Goal: Task Accomplishment & Management: Use online tool/utility

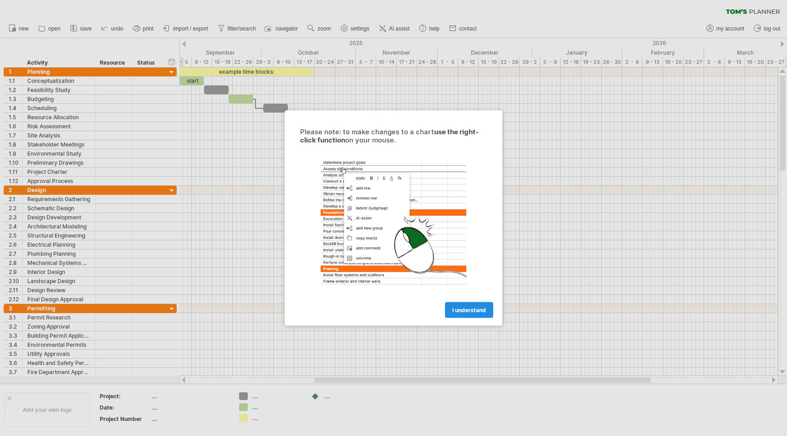
click at [460, 306] on link "I understand" at bounding box center [469, 310] width 48 height 16
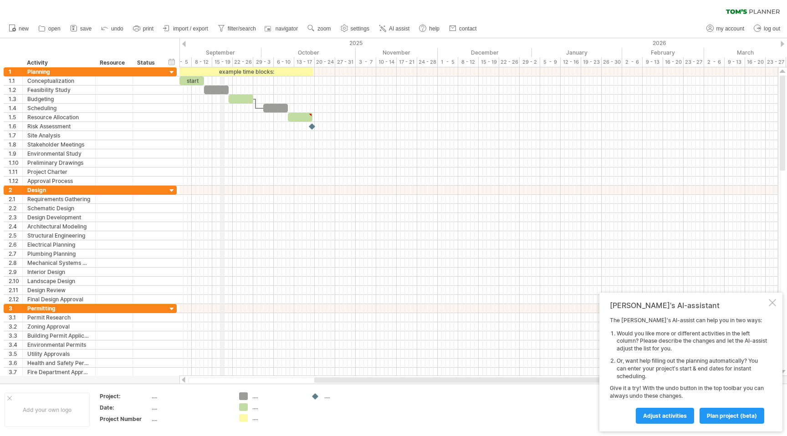
click at [222, 52] on div "September" at bounding box center [216, 53] width 90 height 10
click at [204, 61] on div "8 - 12" at bounding box center [202, 62] width 20 height 10
click at [676, 414] on span "Adjust activities" at bounding box center [665, 416] width 44 height 7
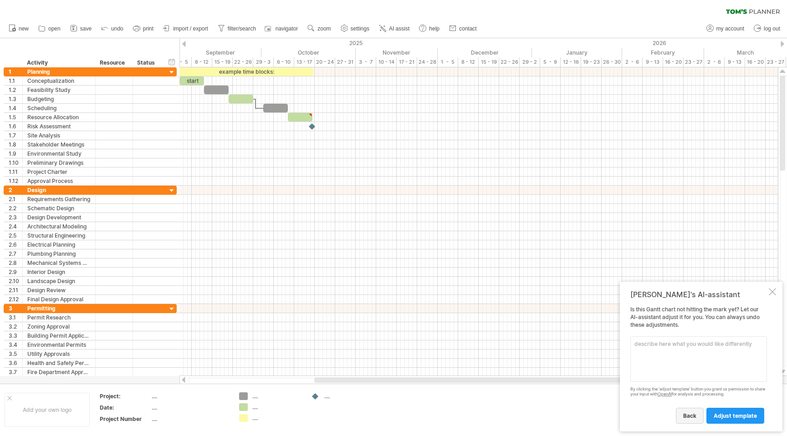
click at [690, 415] on span "back" at bounding box center [689, 416] width 13 height 7
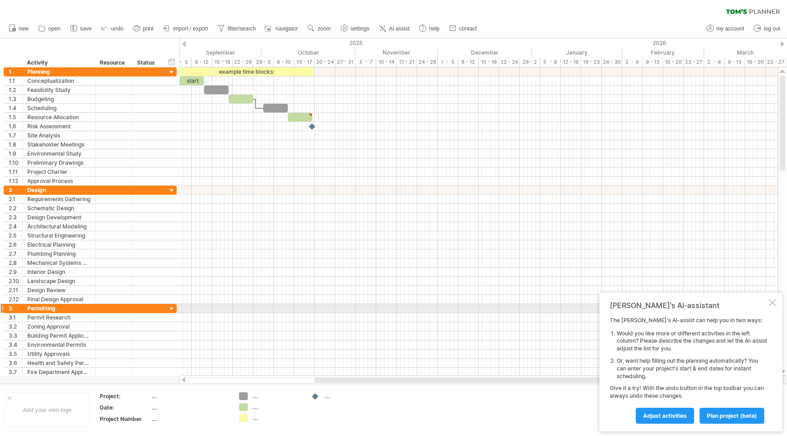
click at [772, 304] on div at bounding box center [772, 302] width 7 height 7
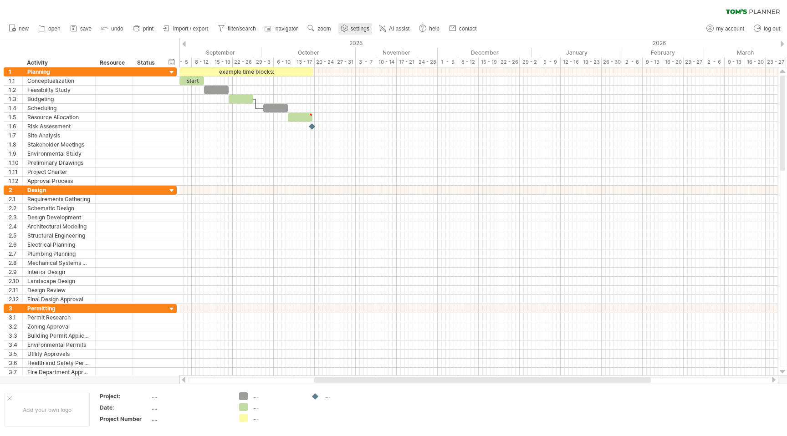
click at [358, 28] on span "settings" at bounding box center [360, 29] width 19 height 6
select select "*"
select select "**"
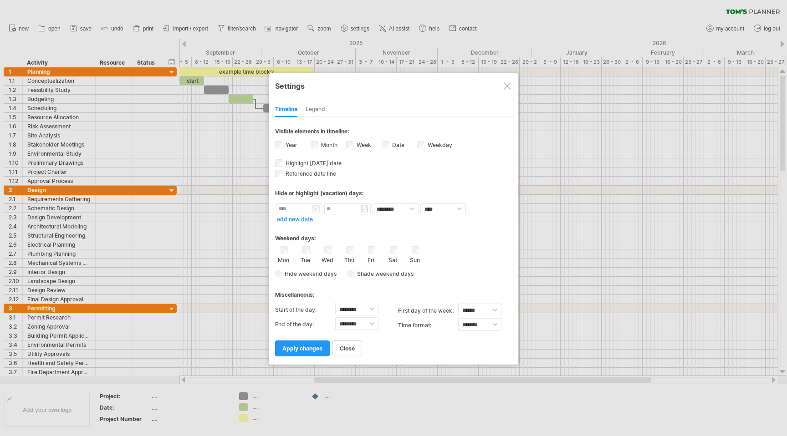
click at [357, 143] on label "Week visibility of weeknumbers Currently there is not enough space horizontally…" at bounding box center [363, 145] width 16 height 7
click at [424, 143] on div "Weekday visibility of weekday Currently there is not enough space horizontally …" at bounding box center [435, 146] width 36 height 12
click at [311, 348] on span "apply changes" at bounding box center [302, 348] width 40 height 7
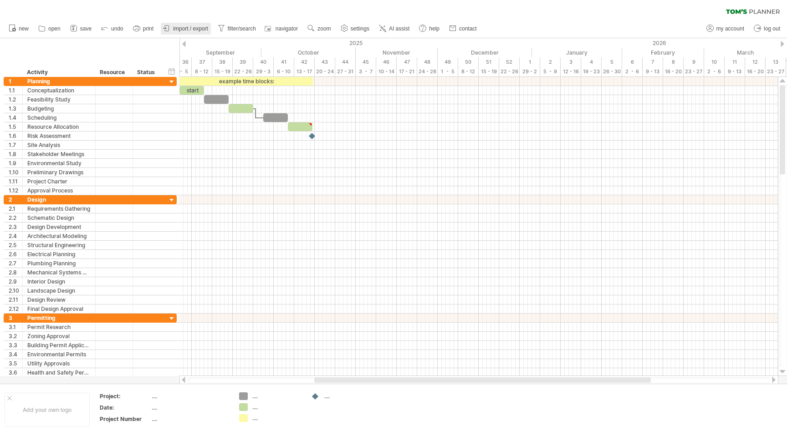
click at [198, 31] on span "import / export" at bounding box center [190, 29] width 35 height 6
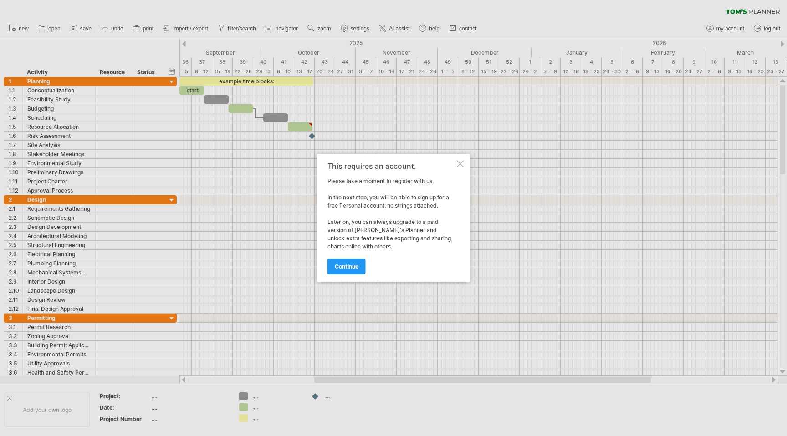
click at [457, 164] on div at bounding box center [460, 163] width 7 height 7
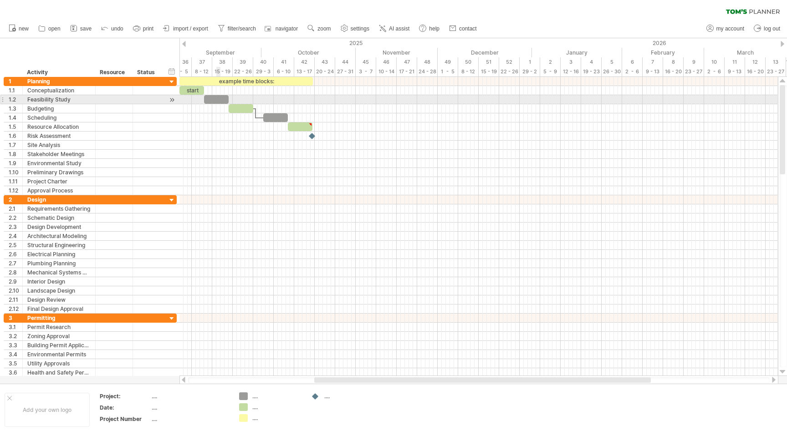
click at [217, 102] on div at bounding box center [216, 99] width 25 height 9
drag, startPoint x: 228, startPoint y: 97, endPoint x: 288, endPoint y: 96, distance: 59.7
click at [288, 96] on span at bounding box center [288, 99] width 4 height 9
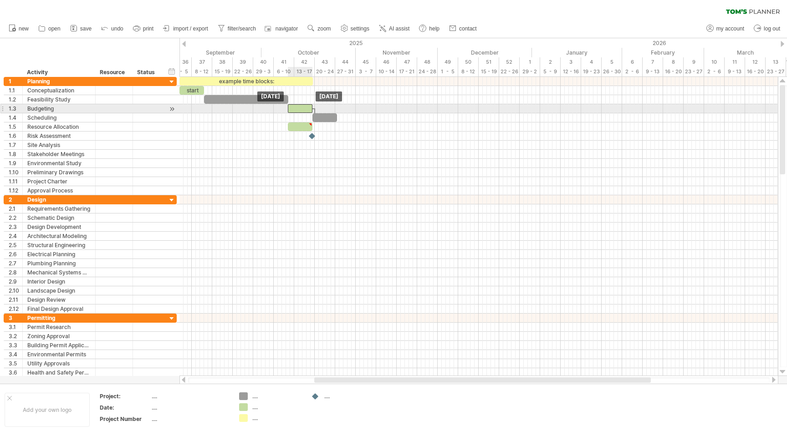
drag, startPoint x: 249, startPoint y: 110, endPoint x: 308, endPoint y: 110, distance: 59.2
click at [308, 110] on div at bounding box center [300, 108] width 25 height 9
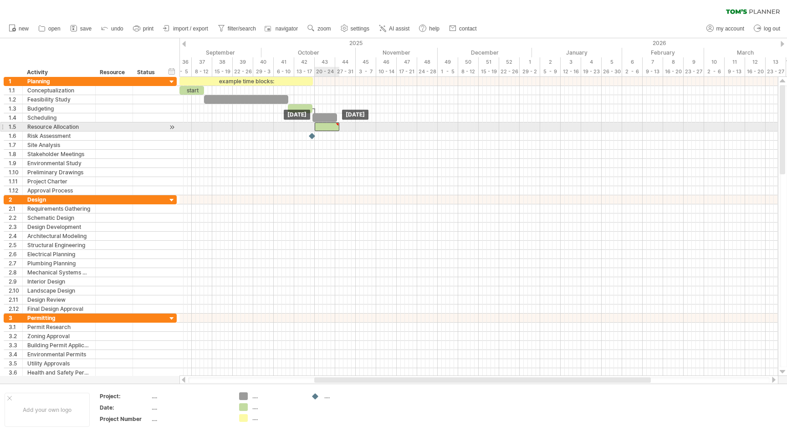
drag, startPoint x: 296, startPoint y: 128, endPoint x: 322, endPoint y: 129, distance: 26.9
click at [322, 129] on div at bounding box center [327, 127] width 25 height 9
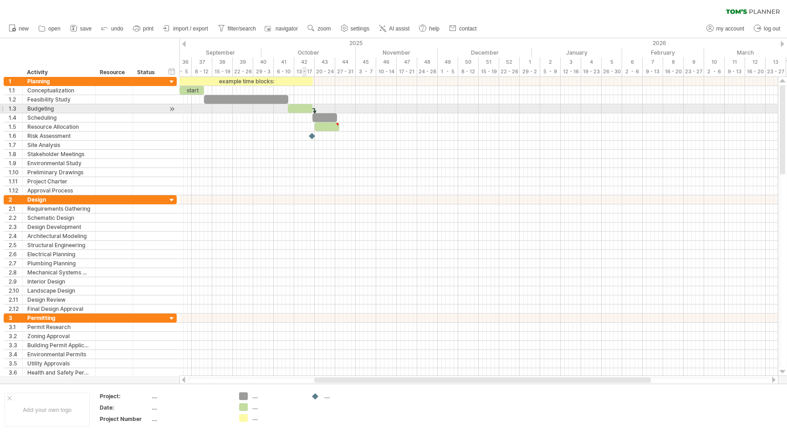
click at [303, 108] on div at bounding box center [300, 108] width 25 height 9
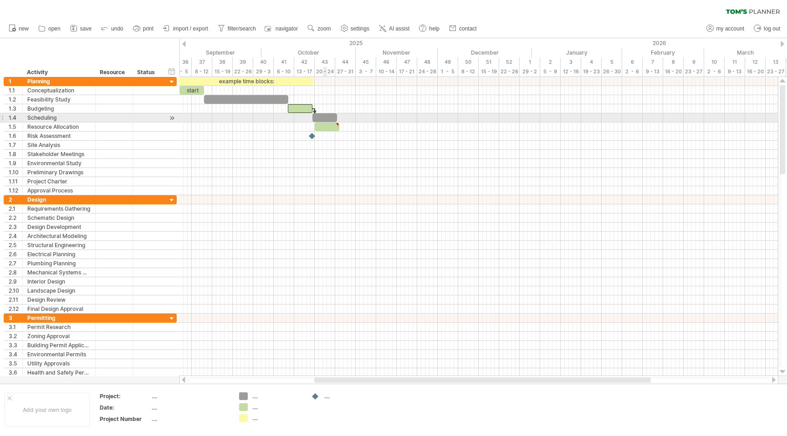
click at [325, 117] on div at bounding box center [324, 117] width 25 height 9
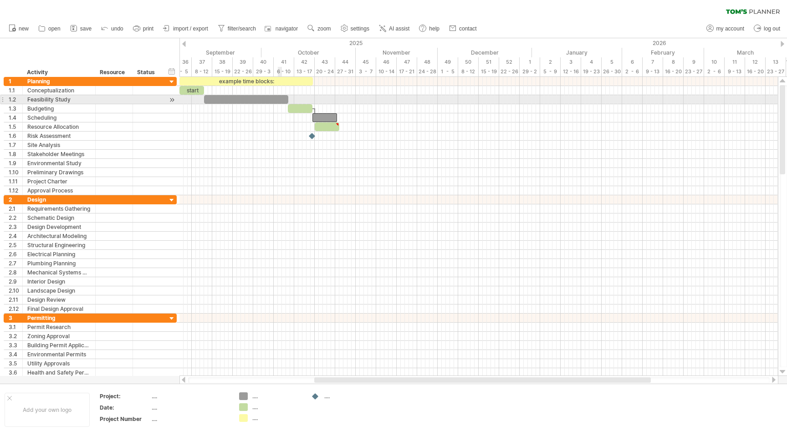
click at [277, 101] on div at bounding box center [246, 99] width 84 height 9
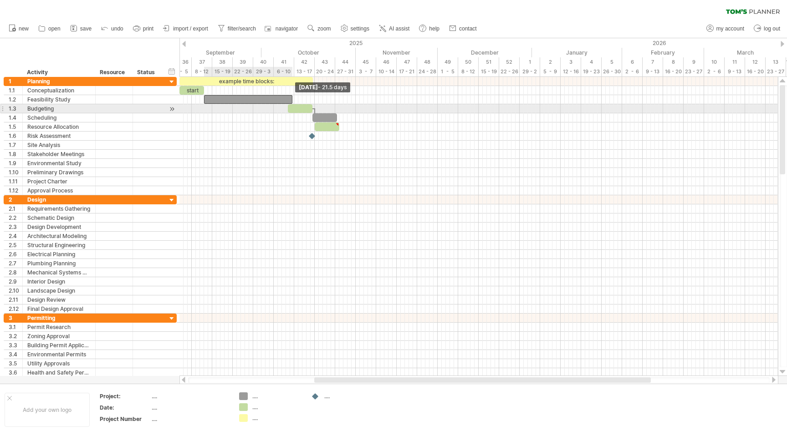
drag, startPoint x: 287, startPoint y: 99, endPoint x: 290, endPoint y: 107, distance: 8.4
click at [233, 107] on div "example time blocks: start" at bounding box center [233, 136] width 0 height 118
click at [296, 107] on div at bounding box center [300, 108] width 25 height 9
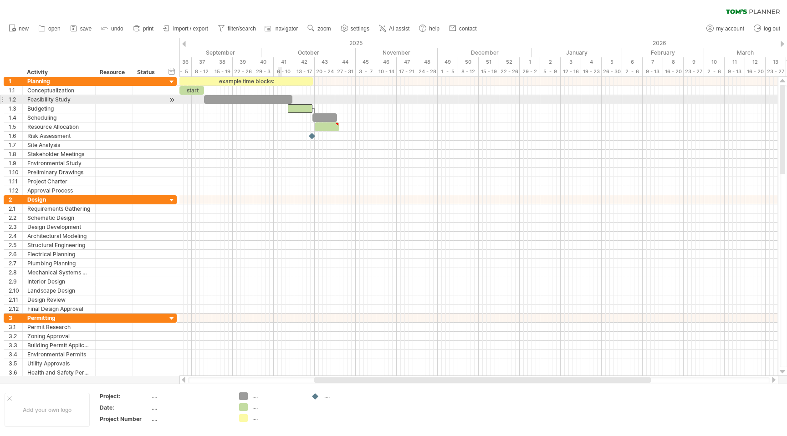
click at [279, 100] on div at bounding box center [248, 99] width 88 height 9
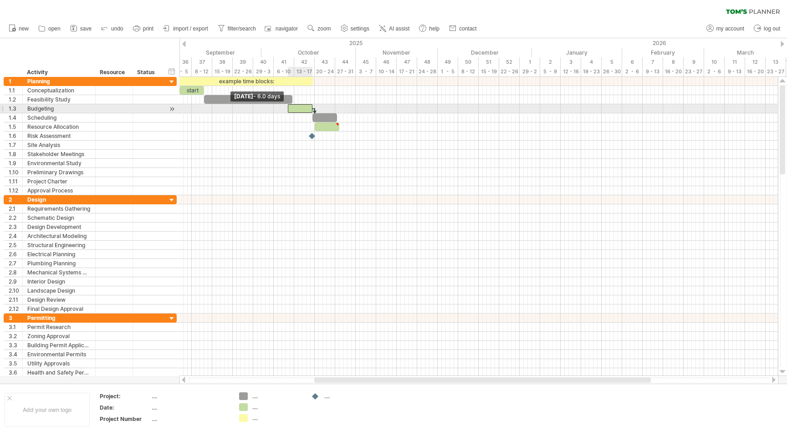
click at [288, 106] on span at bounding box center [288, 108] width 4 height 9
click at [287, 107] on span at bounding box center [288, 108] width 4 height 9
click at [285, 105] on div at bounding box center [478, 108] width 598 height 9
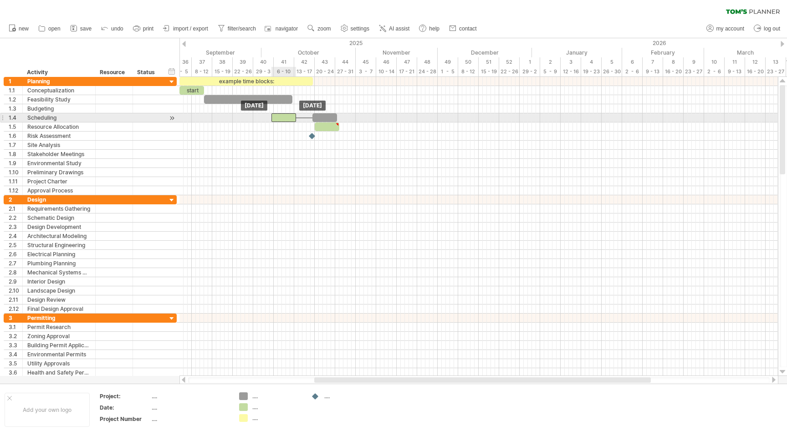
drag, startPoint x: 291, startPoint y: 107, endPoint x: 274, endPoint y: 117, distance: 19.4
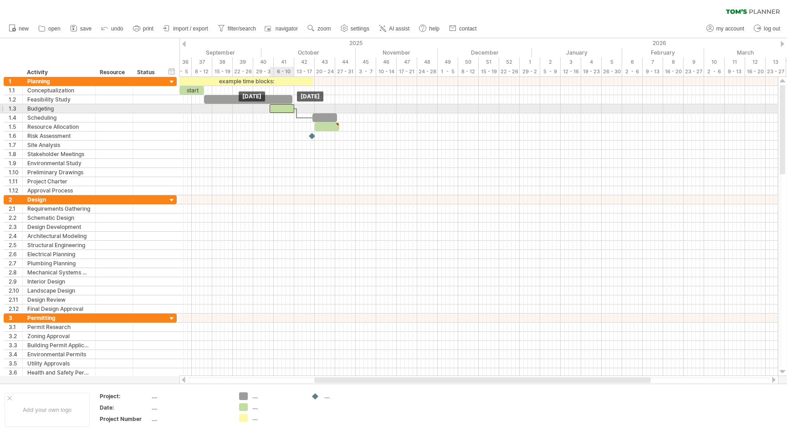
drag, startPoint x: 274, startPoint y: 117, endPoint x: 271, endPoint y: 106, distance: 11.7
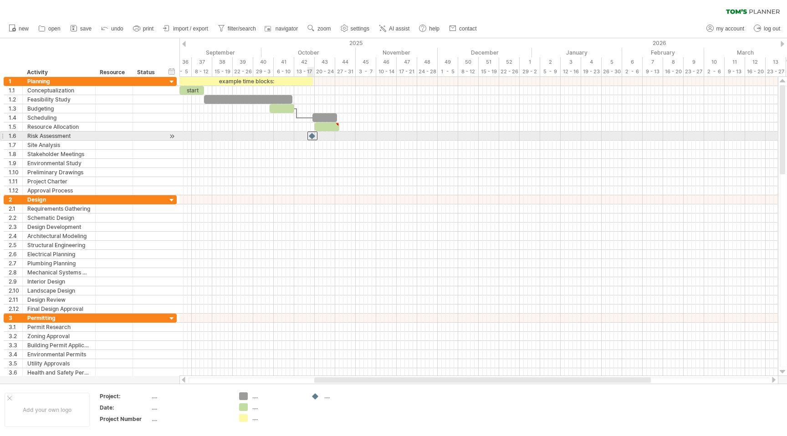
click at [312, 136] on div at bounding box center [312, 136] width 10 height 9
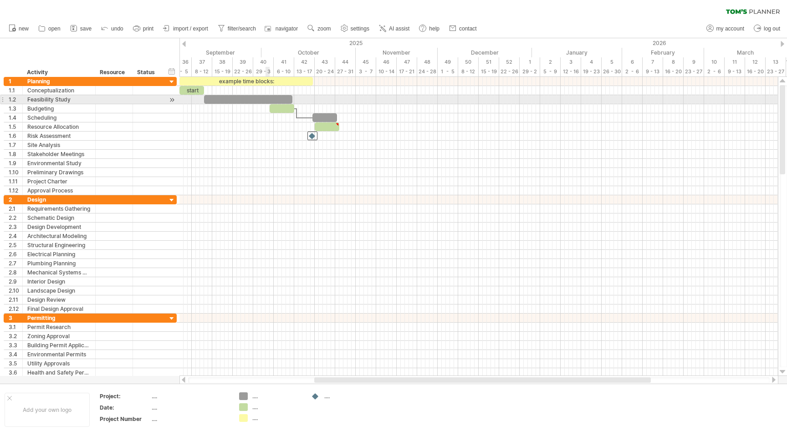
click at [267, 99] on div at bounding box center [248, 99] width 88 height 9
click at [282, 98] on div at bounding box center [248, 99] width 88 height 9
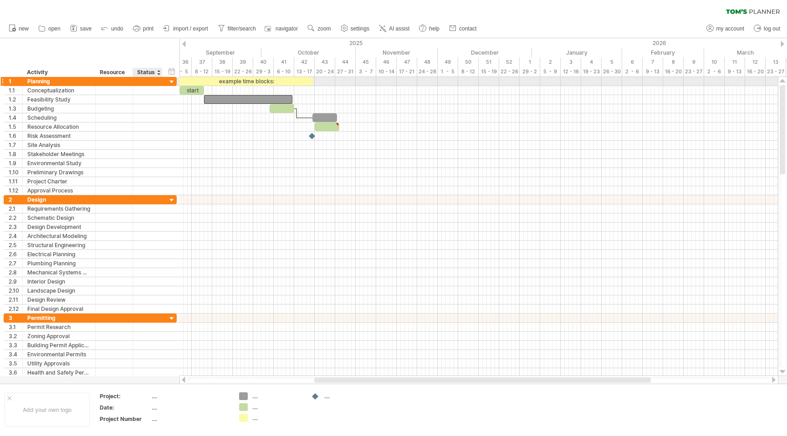
click at [172, 82] on div at bounding box center [172, 82] width 9 height 9
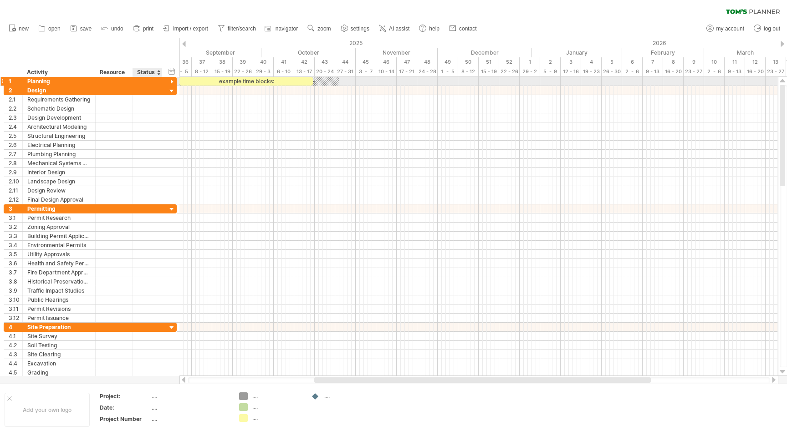
click at [173, 82] on div at bounding box center [172, 82] width 9 height 9
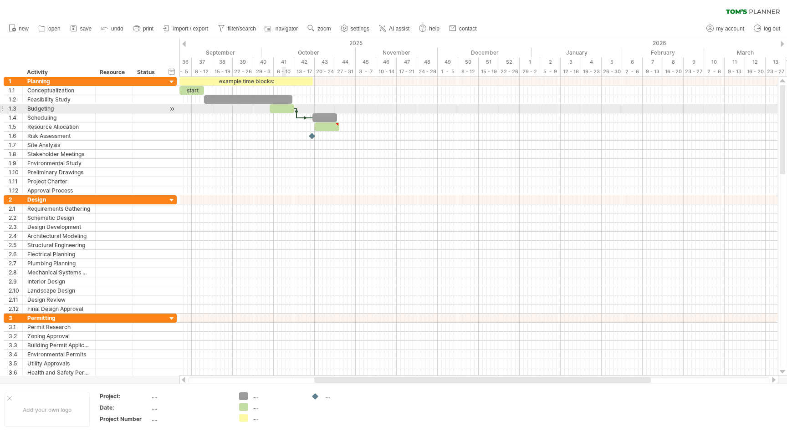
click at [283, 109] on div at bounding box center [282, 108] width 25 height 9
click at [294, 107] on span at bounding box center [294, 108] width 4 height 9
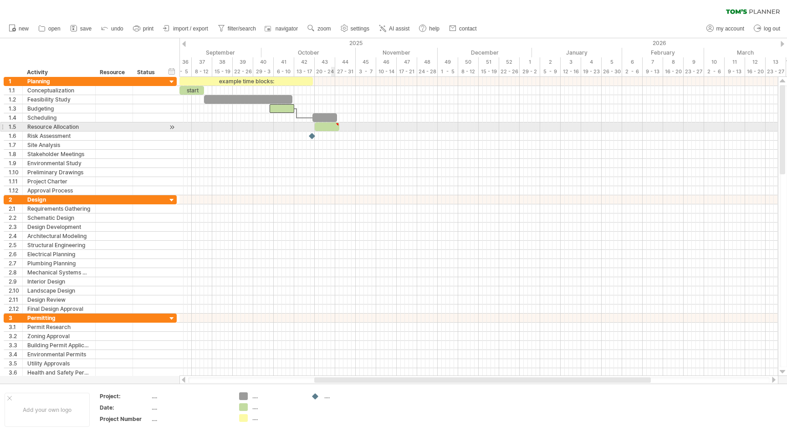
click at [332, 123] on div at bounding box center [327, 127] width 25 height 9
type textarea "**********"
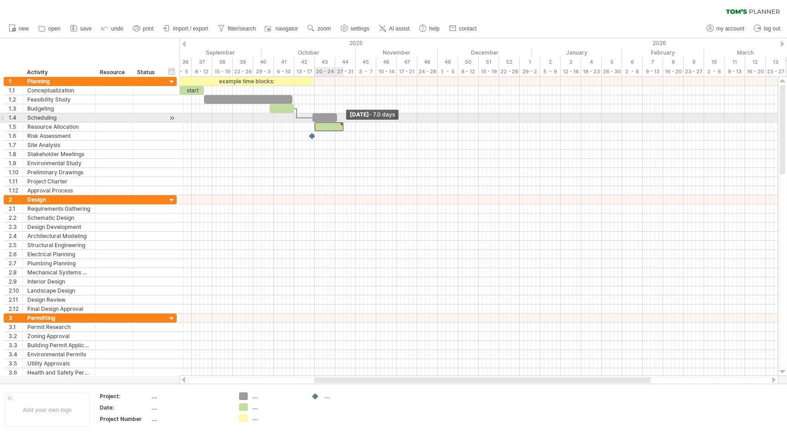
drag, startPoint x: 340, startPoint y: 125, endPoint x: 341, endPoint y: 120, distance: 5.5
click at [341, 120] on div "example time blocks: start [DATE] - 7.0 days [DATE]" at bounding box center [478, 226] width 598 height 299
drag, startPoint x: 339, startPoint y: 124, endPoint x: 334, endPoint y: 122, distance: 5.3
click at [334, 123] on div at bounding box center [333, 125] width 4 height 4
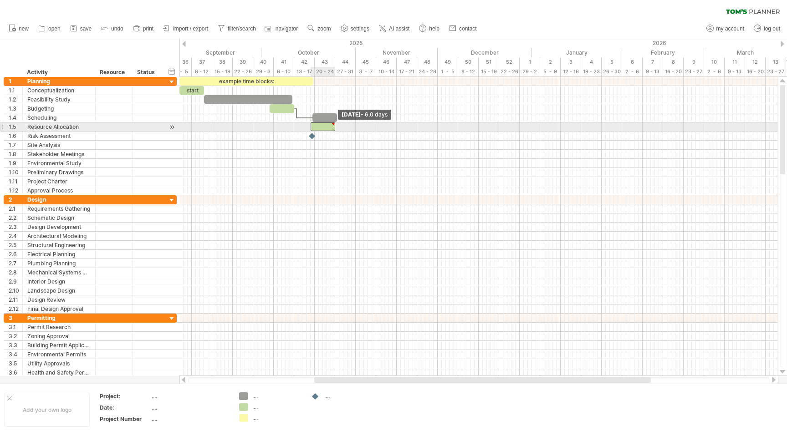
click at [333, 127] on span at bounding box center [335, 127] width 4 height 9
click at [334, 124] on div at bounding box center [333, 125] width 4 height 4
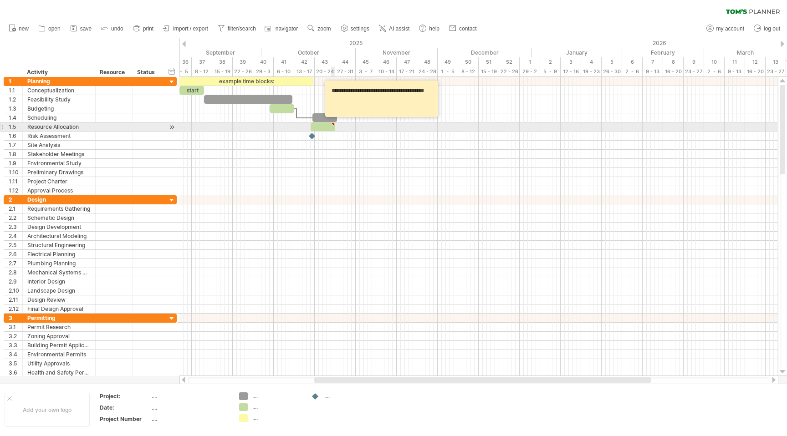
click at [334, 131] on span at bounding box center [335, 127] width 4 height 9
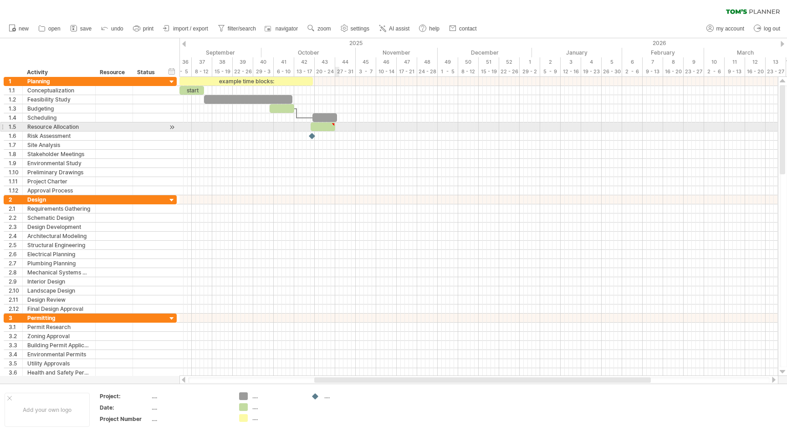
click at [336, 128] on span at bounding box center [335, 127] width 4 height 9
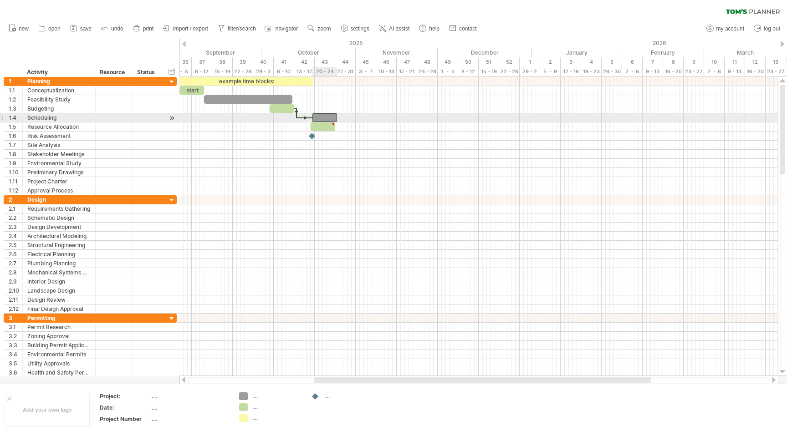
click at [317, 119] on div at bounding box center [324, 117] width 25 height 9
click at [299, 117] on div at bounding box center [305, 118] width 16 height 3
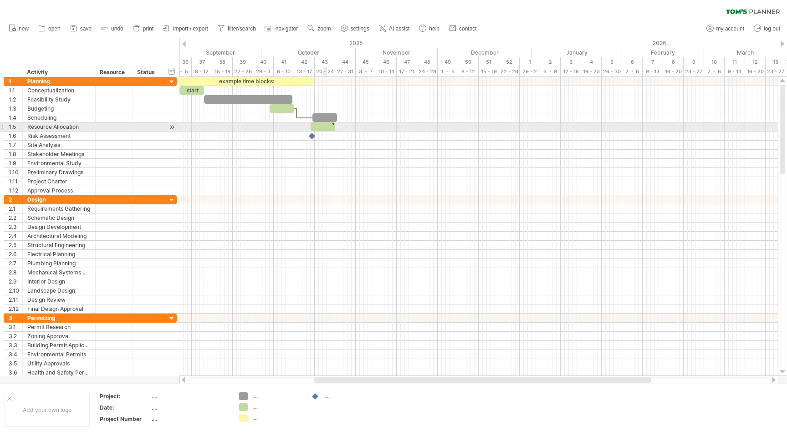
click at [326, 126] on div at bounding box center [323, 127] width 25 height 9
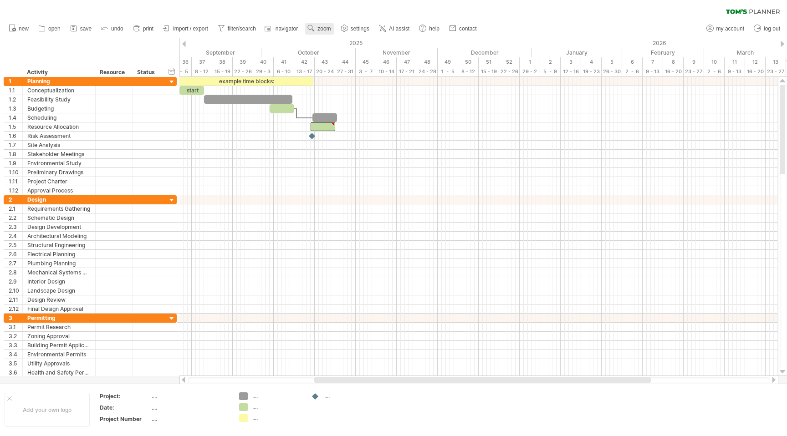
click at [325, 24] on link "zoom" at bounding box center [319, 29] width 28 height 12
click at [353, 35] on div "Month" at bounding box center [355, 36] width 51 height 15
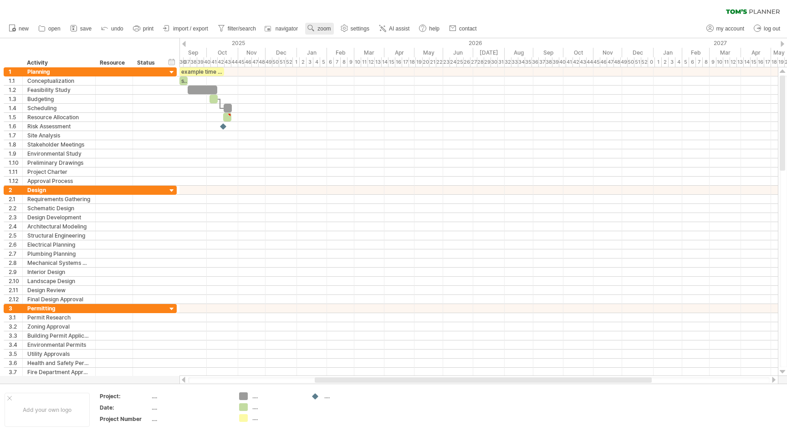
click at [329, 26] on span "zoom" at bounding box center [323, 29] width 13 height 6
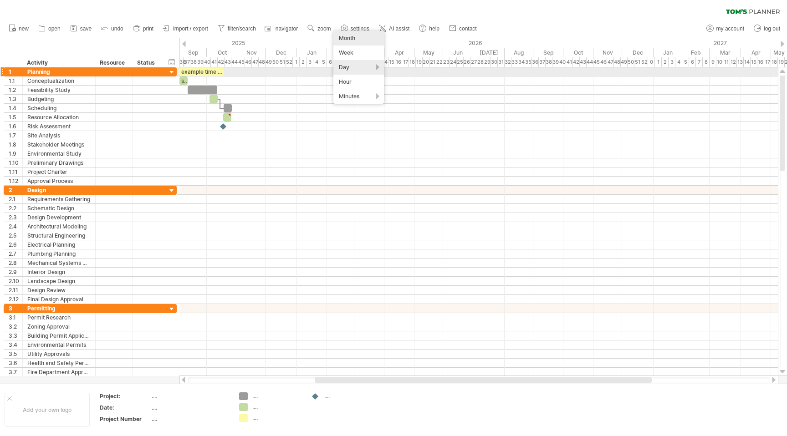
click at [355, 68] on div "Day" at bounding box center [358, 67] width 51 height 15
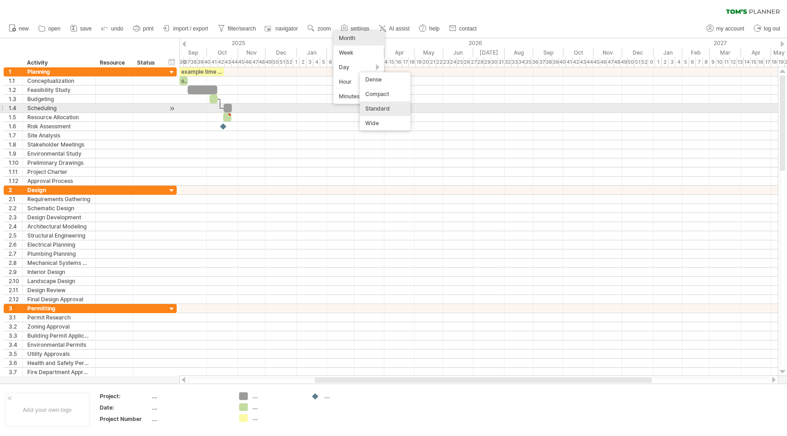
click at [383, 105] on div "Standard" at bounding box center [385, 109] width 51 height 15
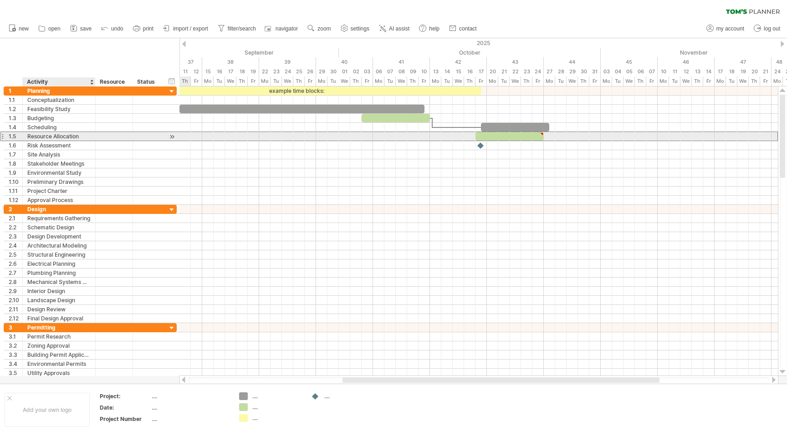
click at [47, 138] on div "Resource Allocation" at bounding box center [58, 136] width 63 height 9
click at [30, 137] on input "**********" at bounding box center [58, 136] width 63 height 9
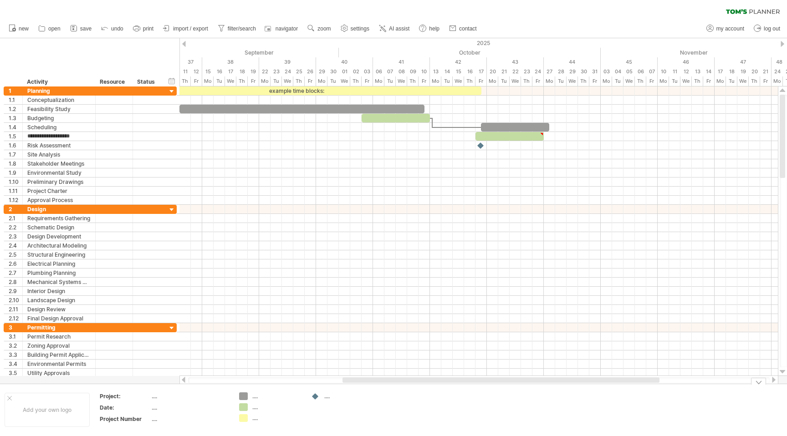
click at [328, 397] on div "...." at bounding box center [349, 397] width 50 height 8
click at [328, 397] on input "text" at bounding box center [346, 397] width 45 height 8
click at [308, 409] on td at bounding box center [343, 410] width 72 height 35
click at [753, 9] on icon at bounding box center [753, 11] width 54 height 5
click at [348, 28] on use at bounding box center [344, 28] width 9 height 9
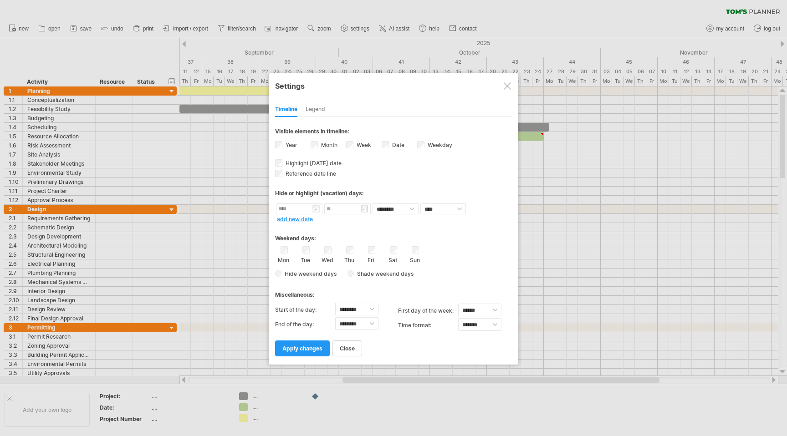
click at [507, 87] on div at bounding box center [507, 85] width 7 height 7
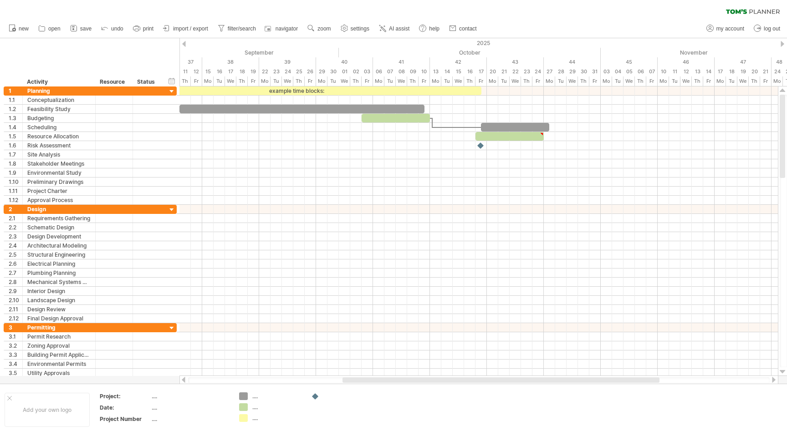
click at [727, 13] on icon at bounding box center [736, 11] width 21 height 5
